Goal: Navigation & Orientation: Find specific page/section

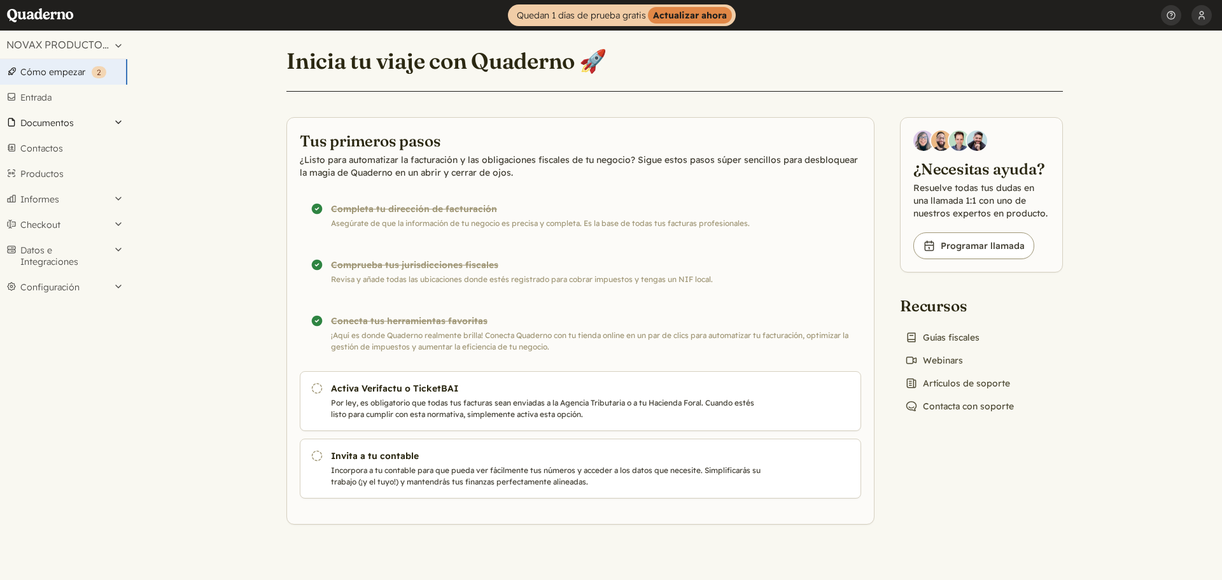
click at [63, 125] on button "Documentos" at bounding box center [63, 122] width 127 height 25
click at [45, 159] on link "Facturas" at bounding box center [63, 157] width 127 height 18
click at [52, 125] on button "Documentos" at bounding box center [63, 122] width 127 height 25
click at [39, 158] on link "Facturas" at bounding box center [63, 157] width 127 height 18
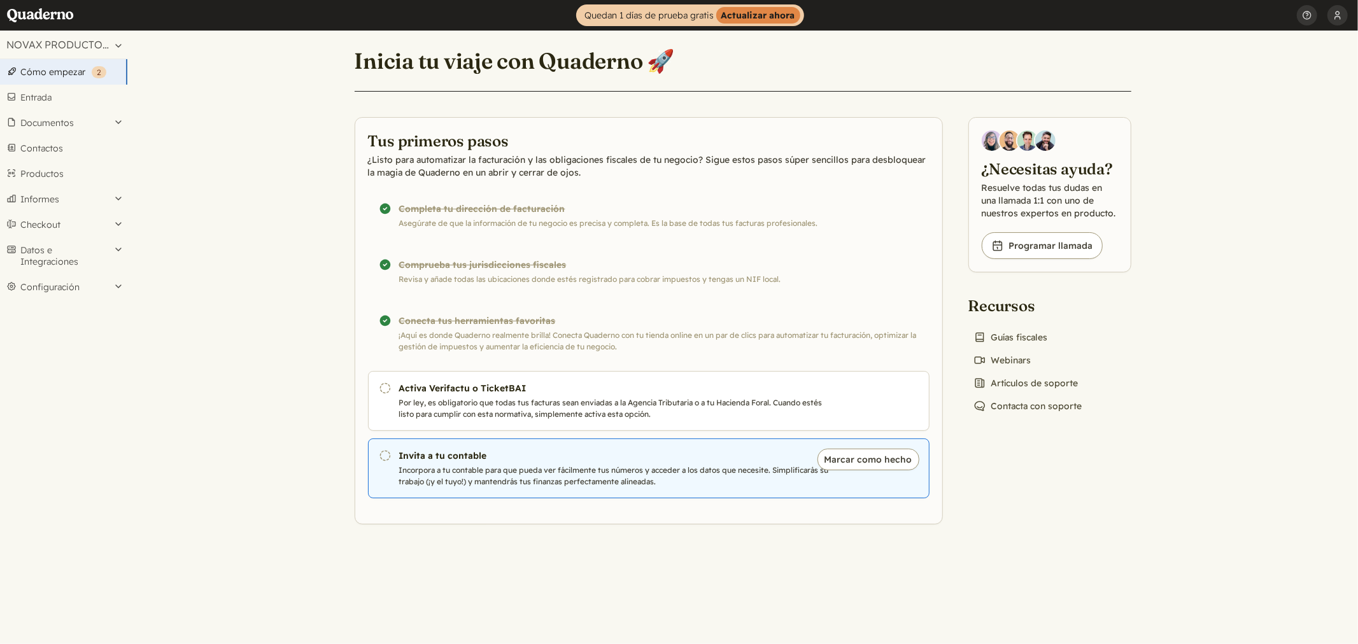
click at [384, 449] on icon "Pendiente" at bounding box center [385, 455] width 13 height 13
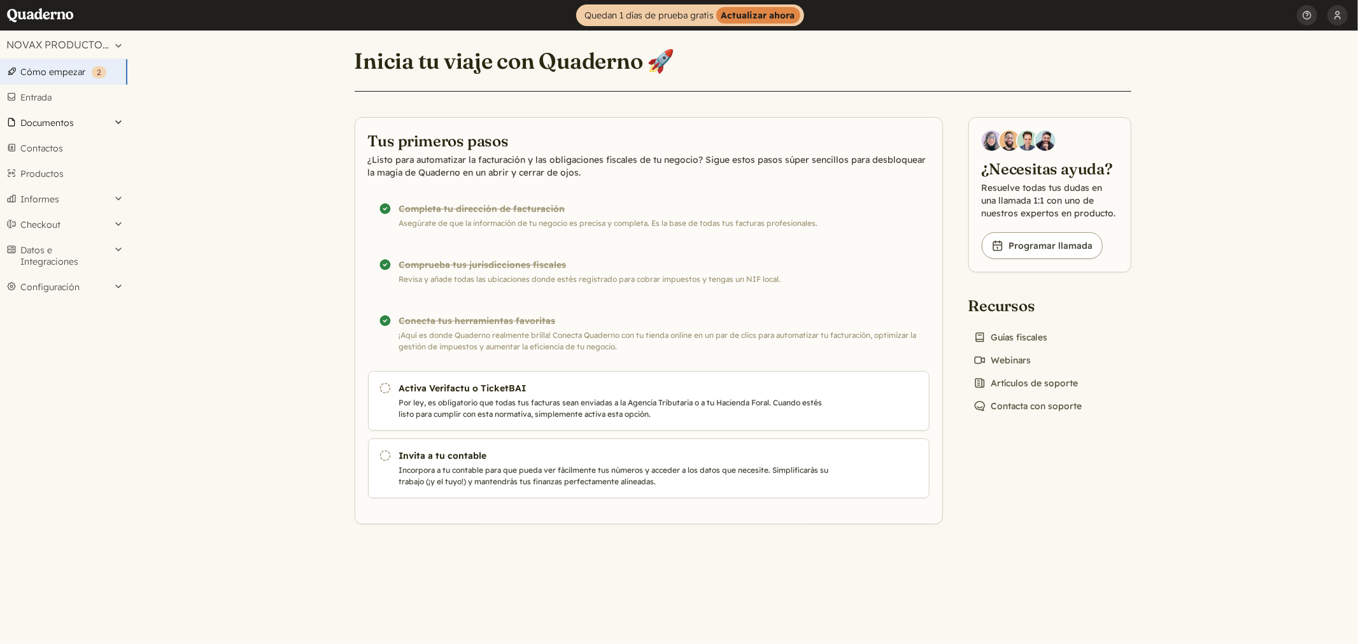
click at [64, 130] on button "Documentos" at bounding box center [63, 122] width 127 height 25
click at [50, 159] on link "Facturas" at bounding box center [63, 157] width 127 height 18
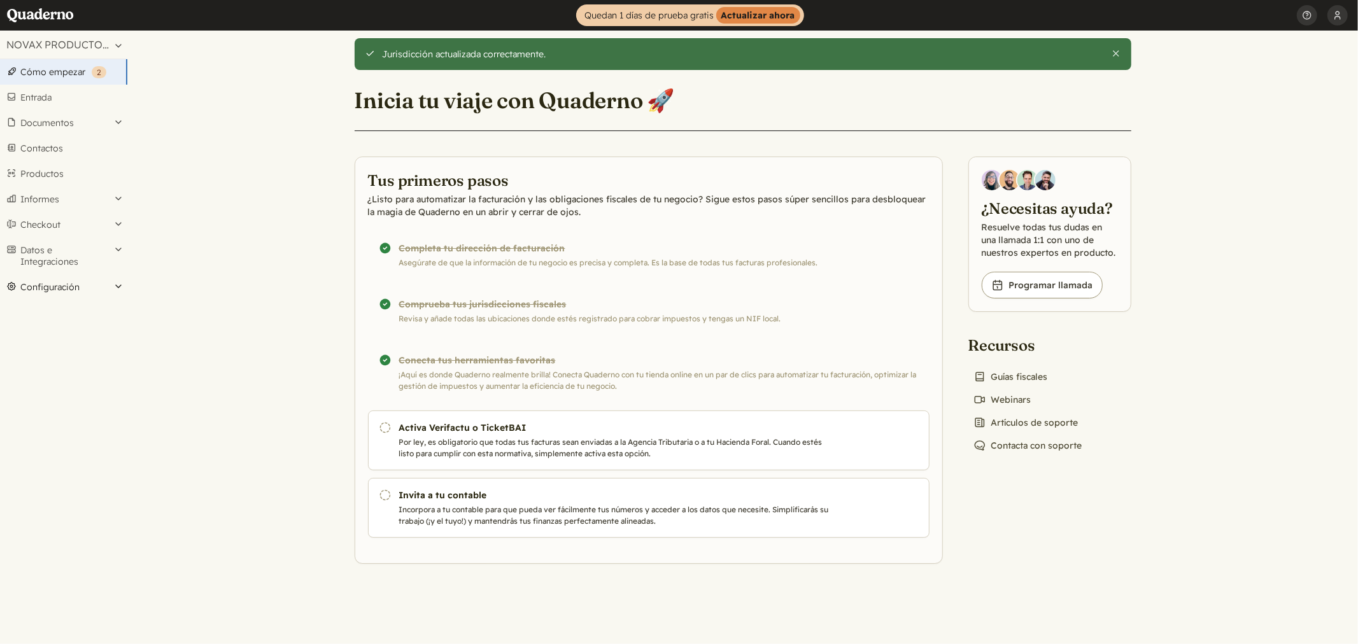
click at [89, 290] on button "Configuración" at bounding box center [63, 286] width 127 height 25
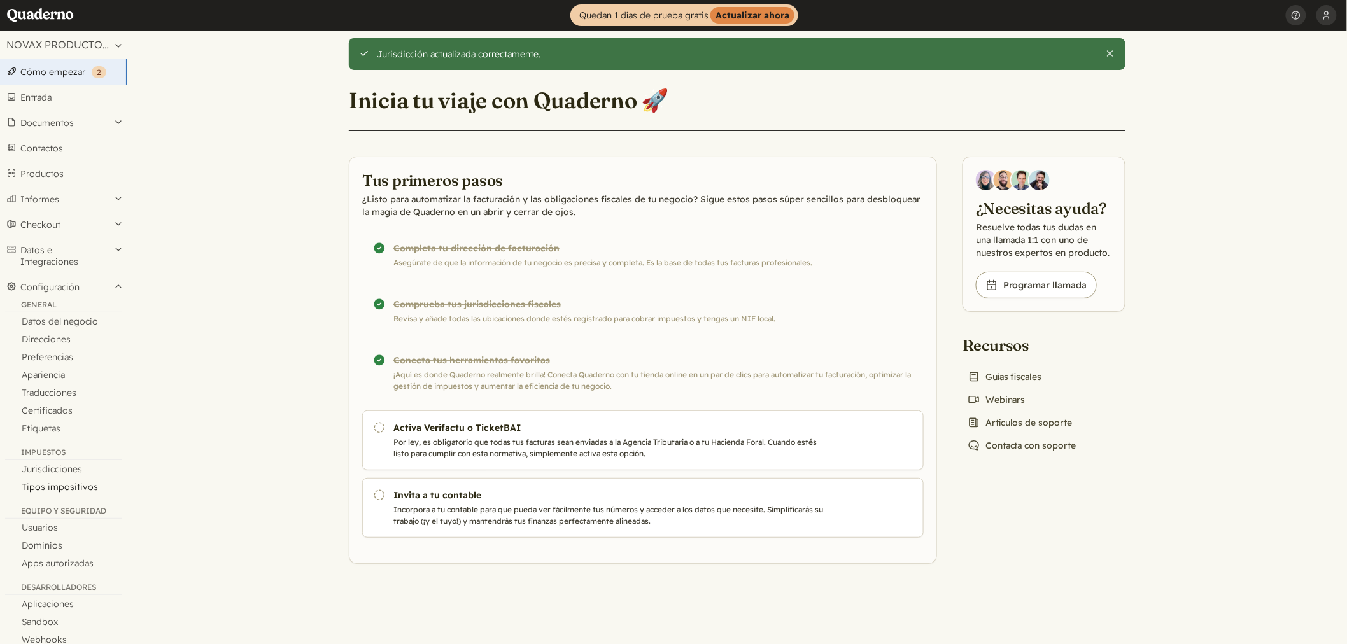
click at [58, 482] on link "Tipos impositivos" at bounding box center [63, 487] width 127 height 18
